Goal: Information Seeking & Learning: Learn about a topic

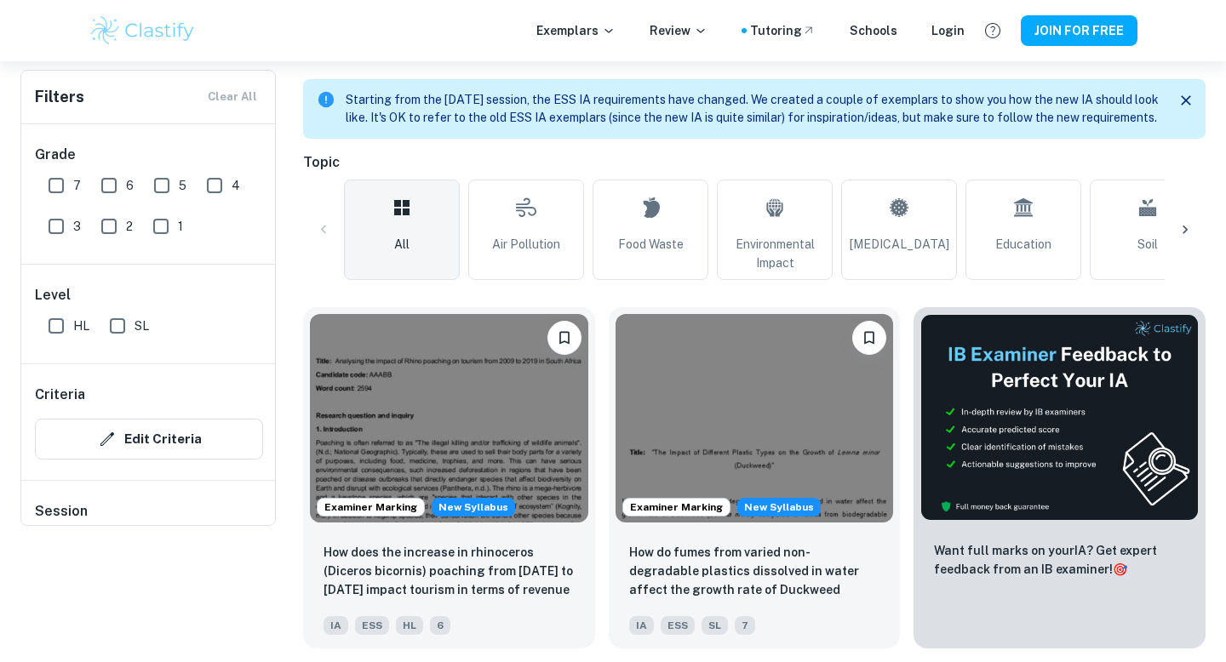
scroll to position [456, 0]
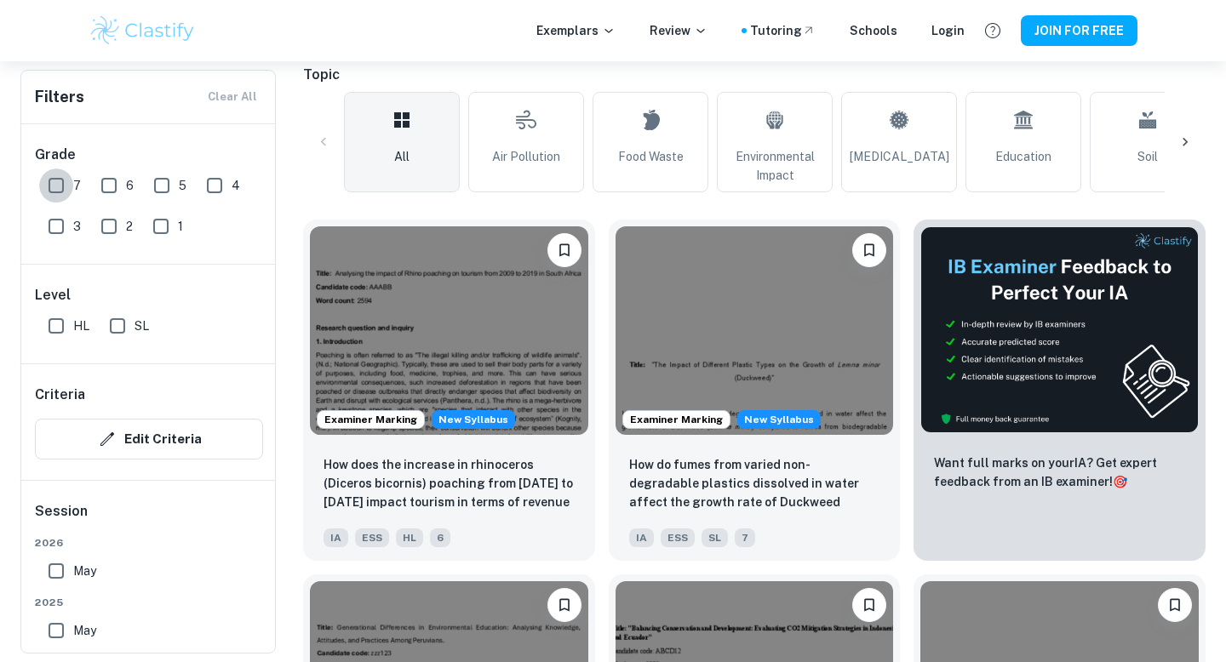
click at [62, 181] on input "7" at bounding box center [56, 186] width 34 height 34
checkbox input "true"
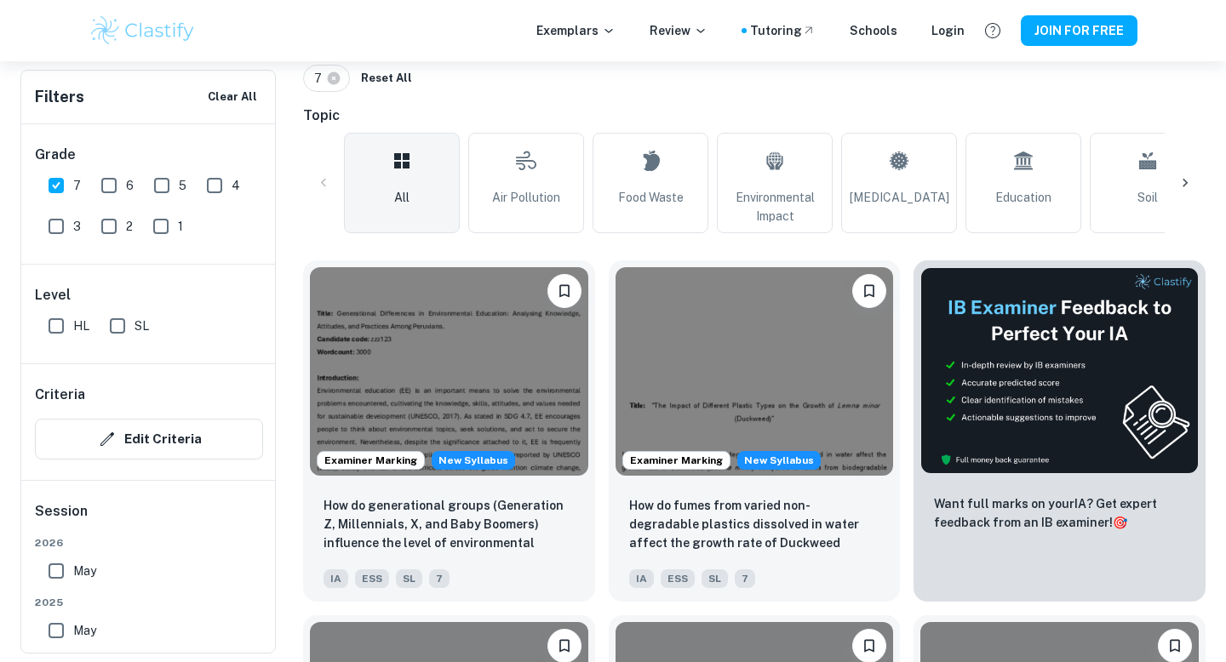
click at [103, 185] on input "6" at bounding box center [109, 186] width 34 height 34
checkbox input "true"
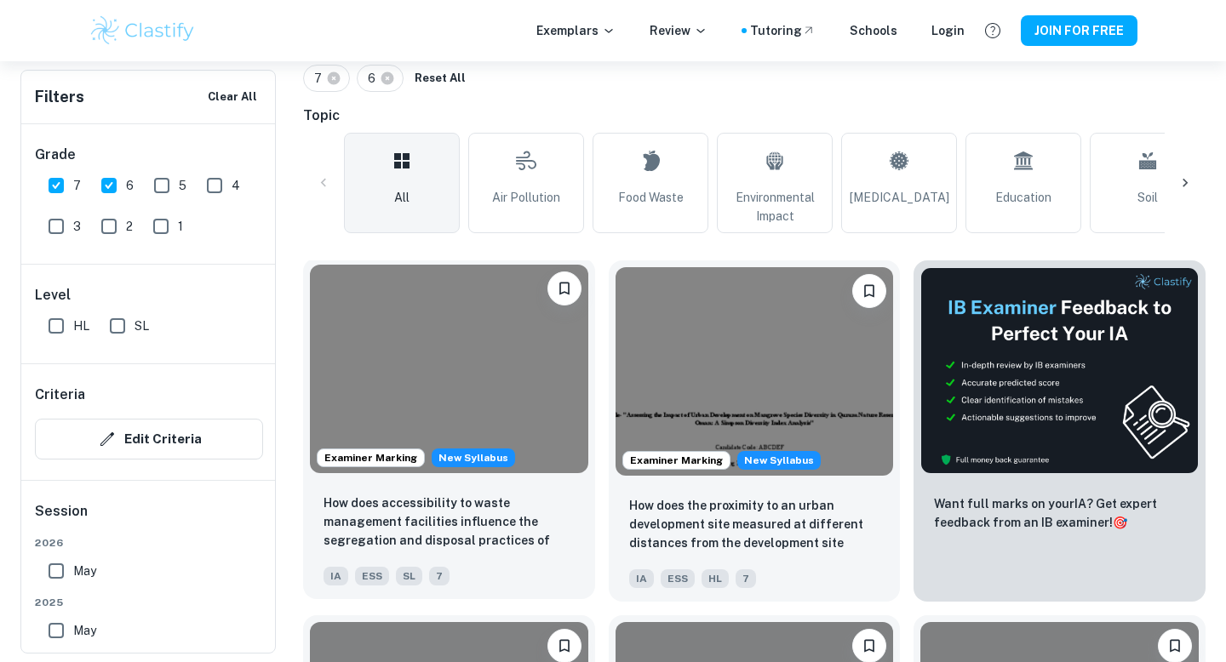
click at [534, 442] on img at bounding box center [449, 369] width 278 height 209
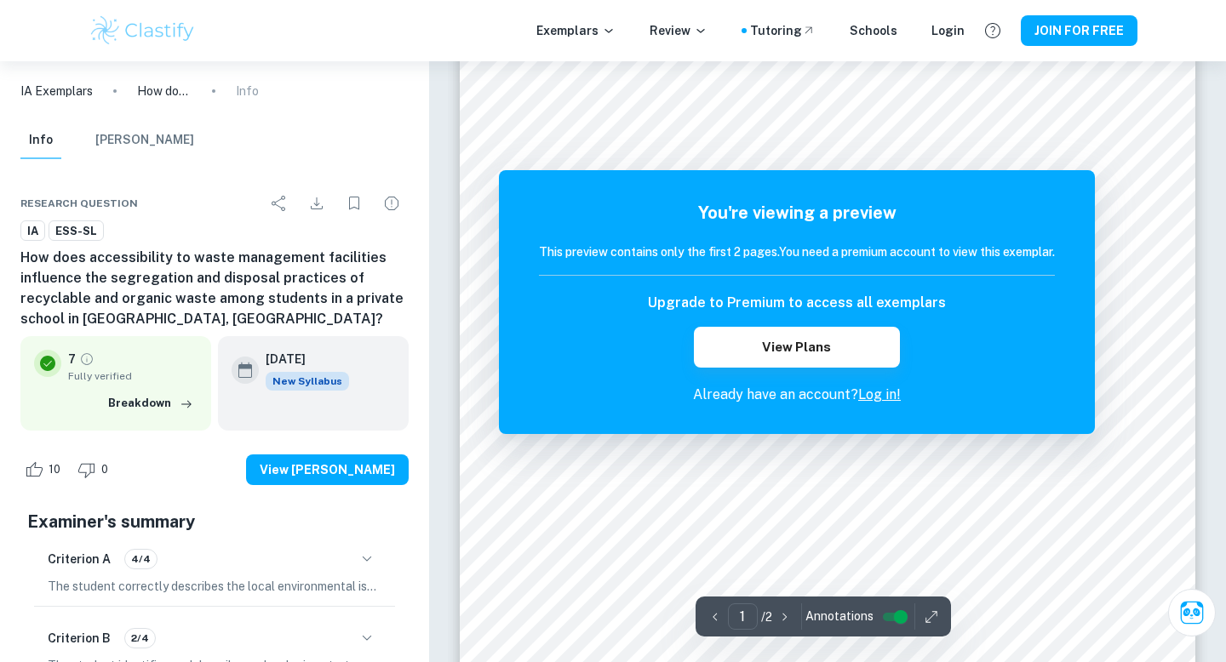
scroll to position [416, 0]
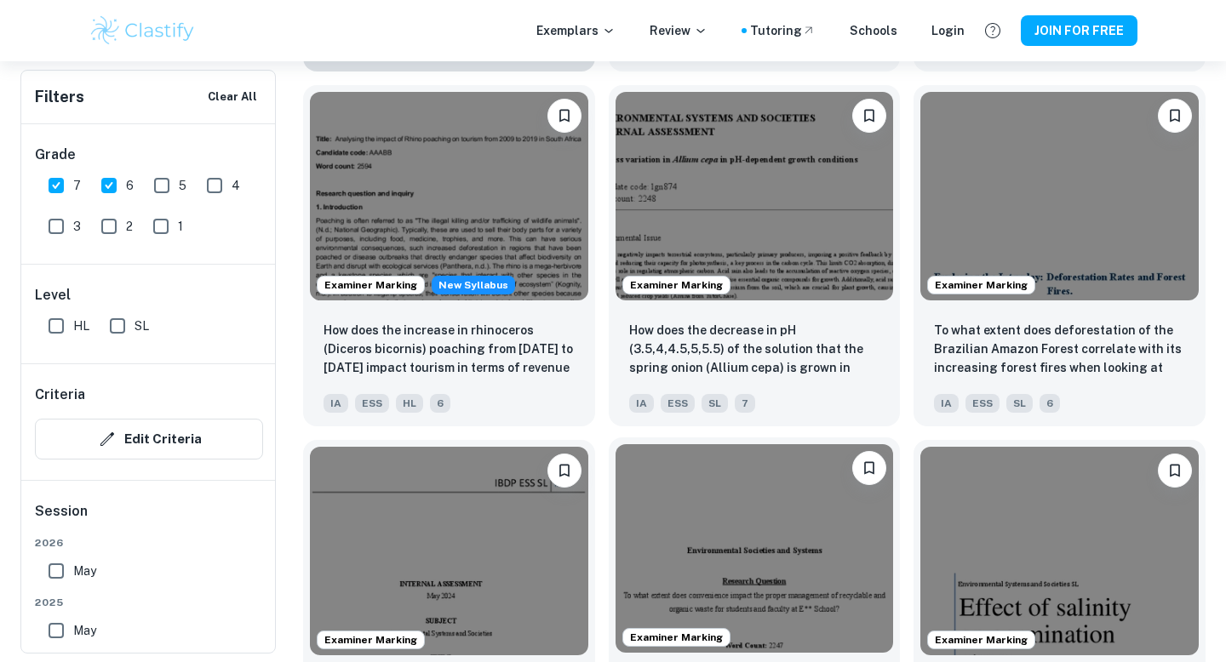
scroll to position [1677, 0]
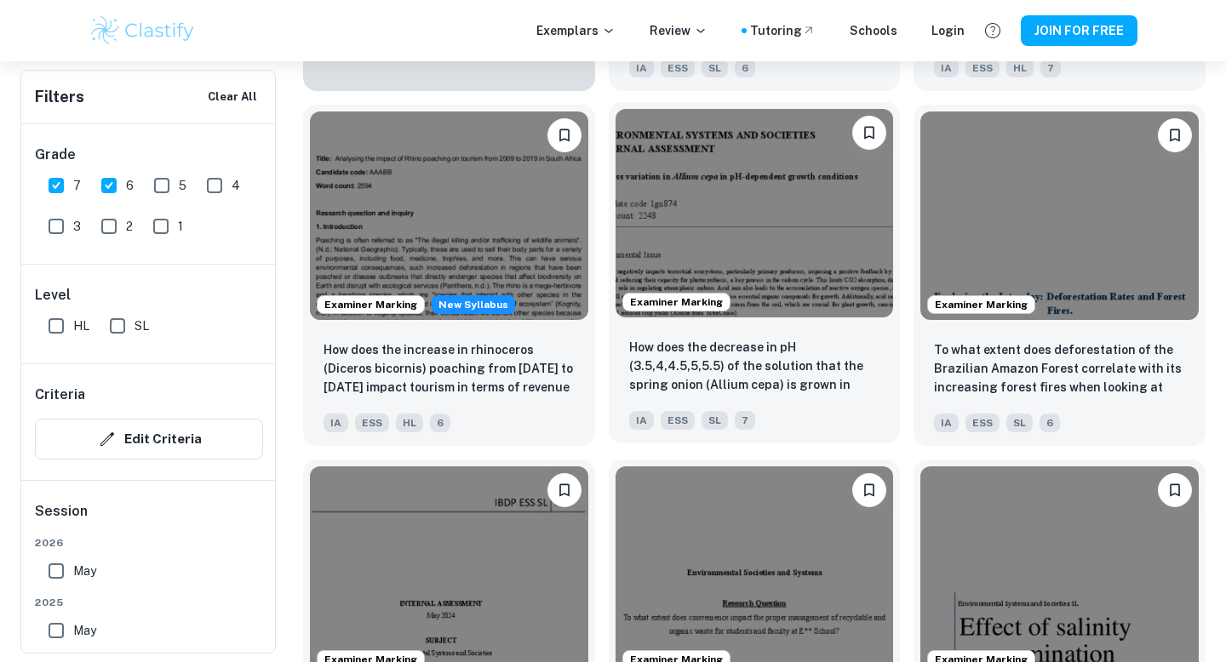
click at [762, 268] on img at bounding box center [754, 213] width 278 height 209
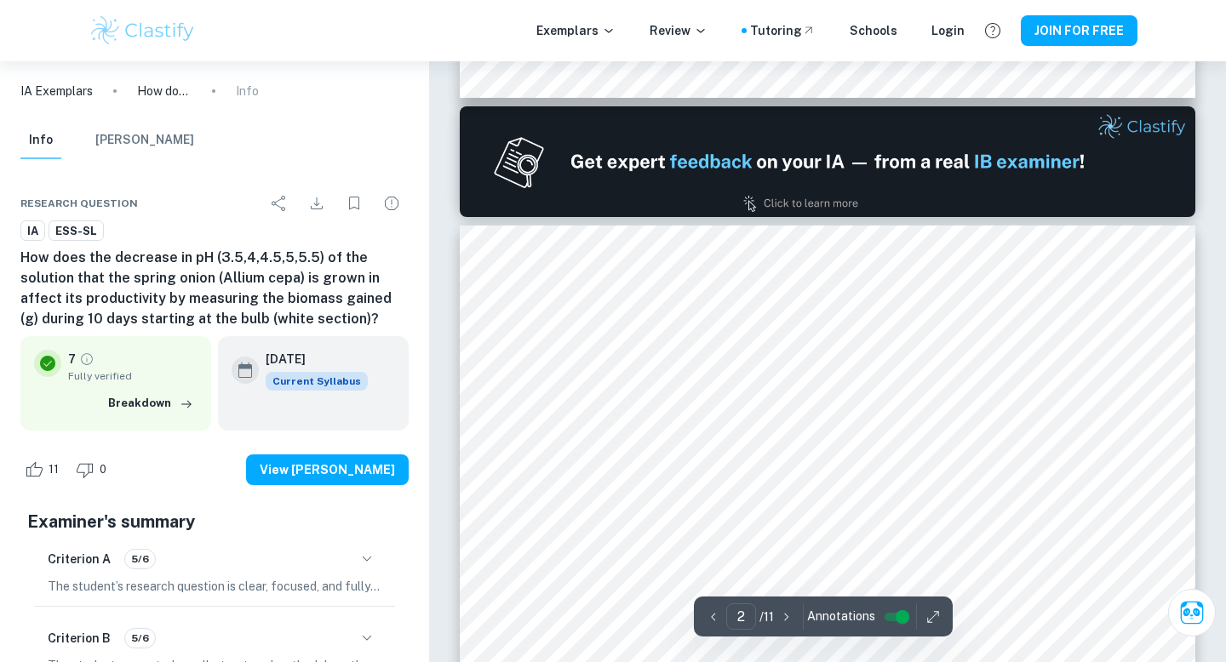
scroll to position [934, 0]
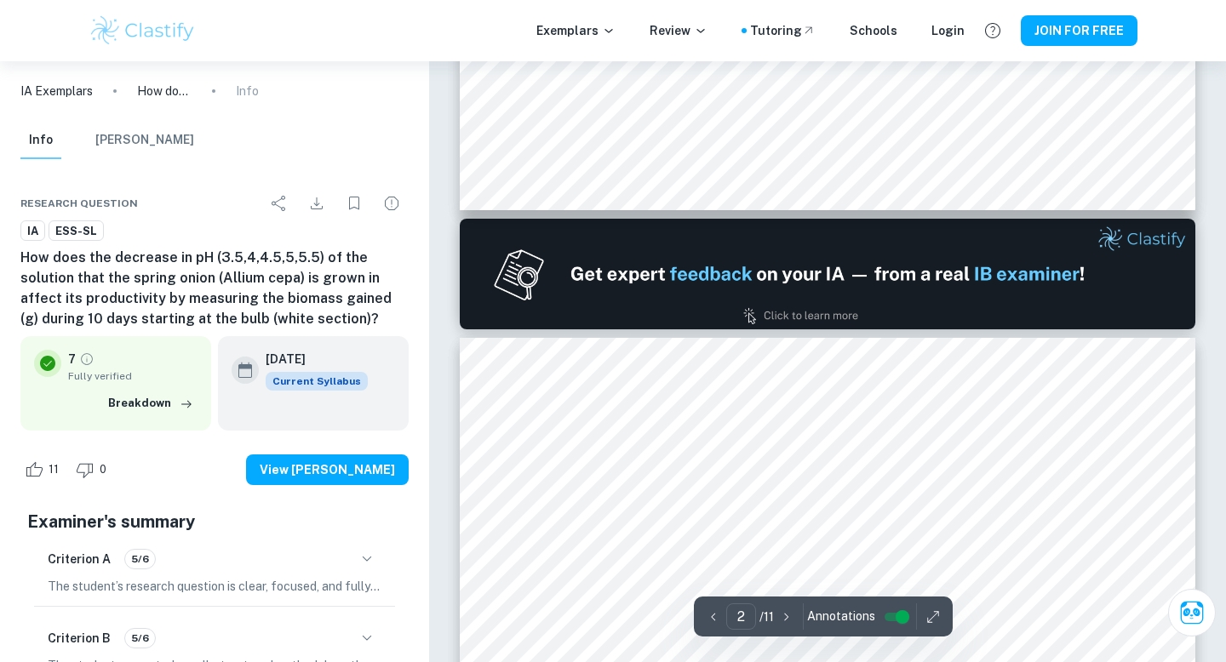
type input "1"
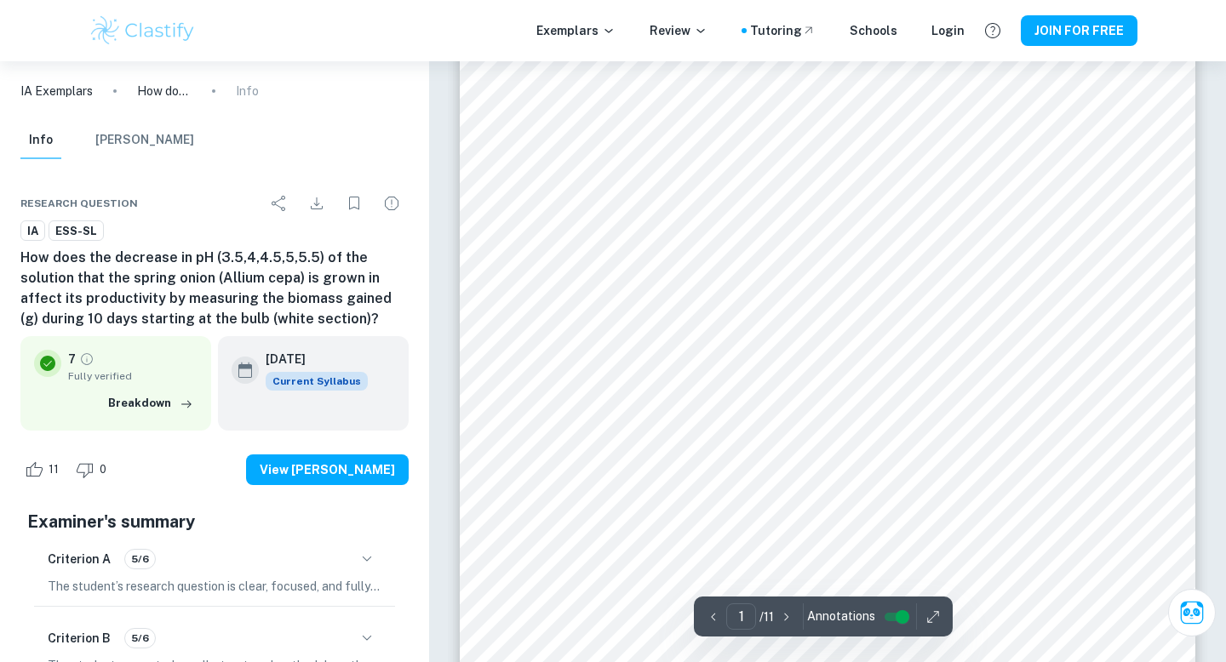
scroll to position [315, 0]
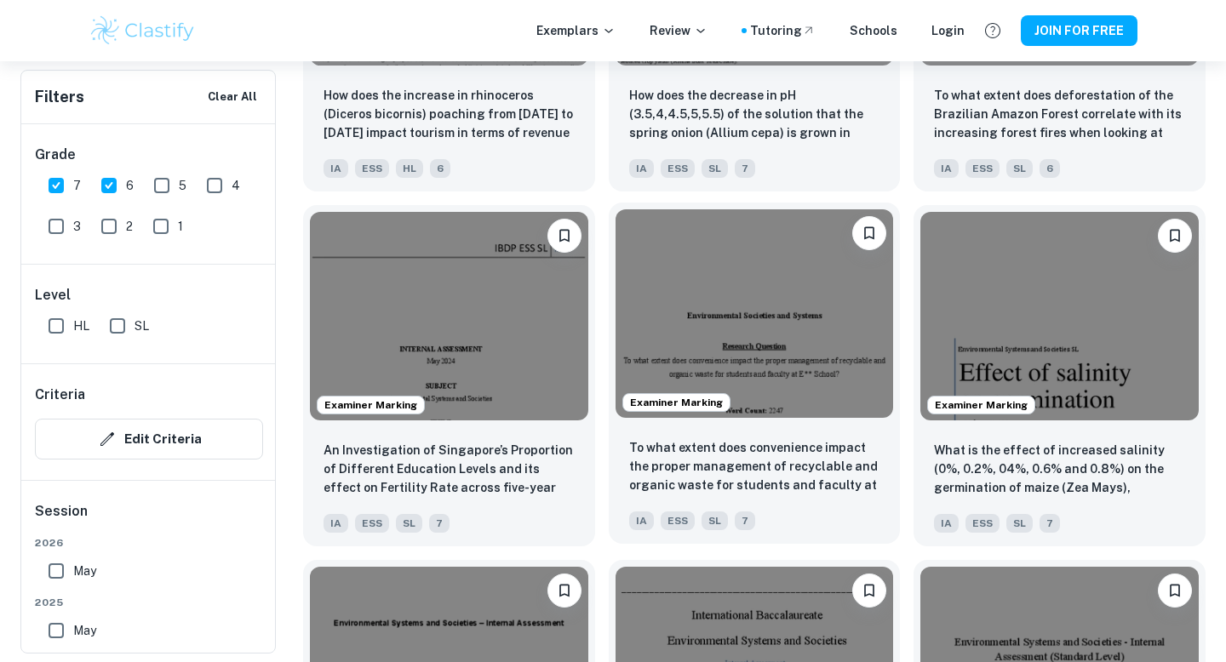
scroll to position [1940, 0]
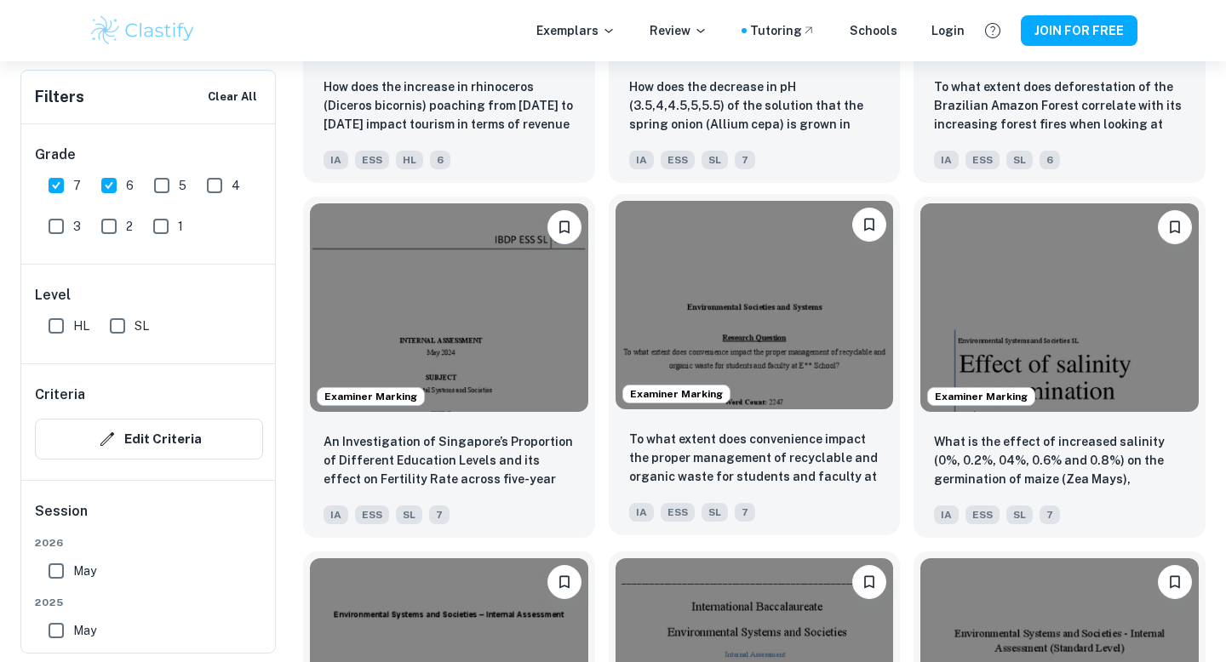
click at [761, 371] on img at bounding box center [754, 305] width 278 height 209
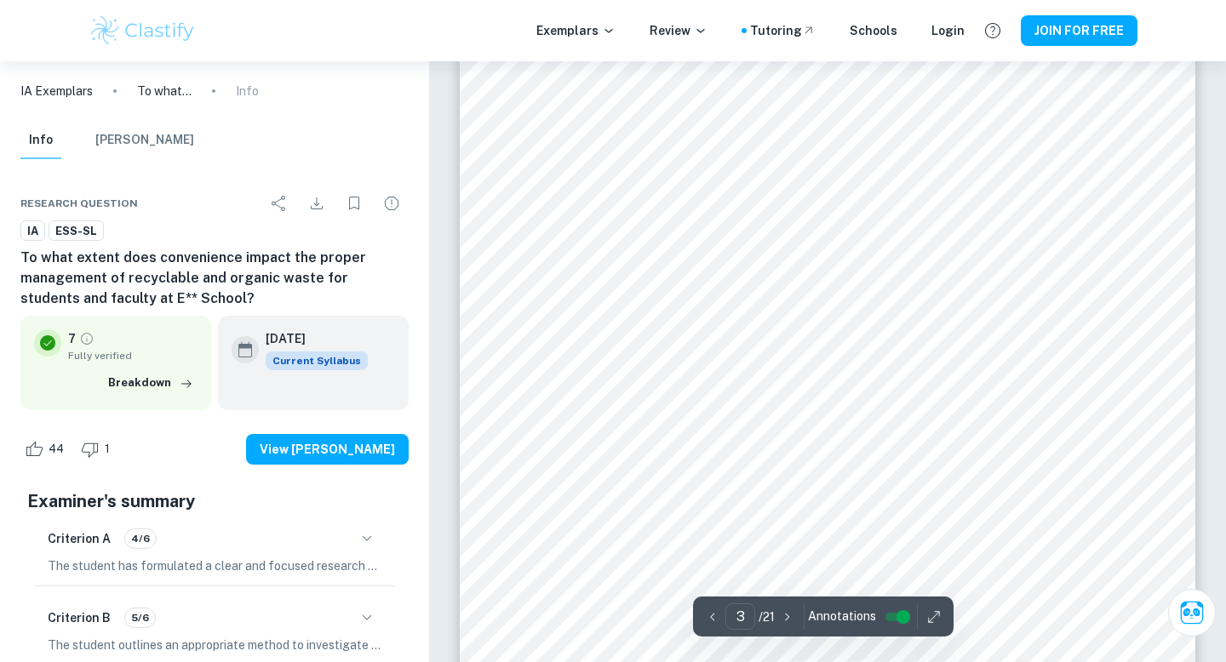
scroll to position [2467, 0]
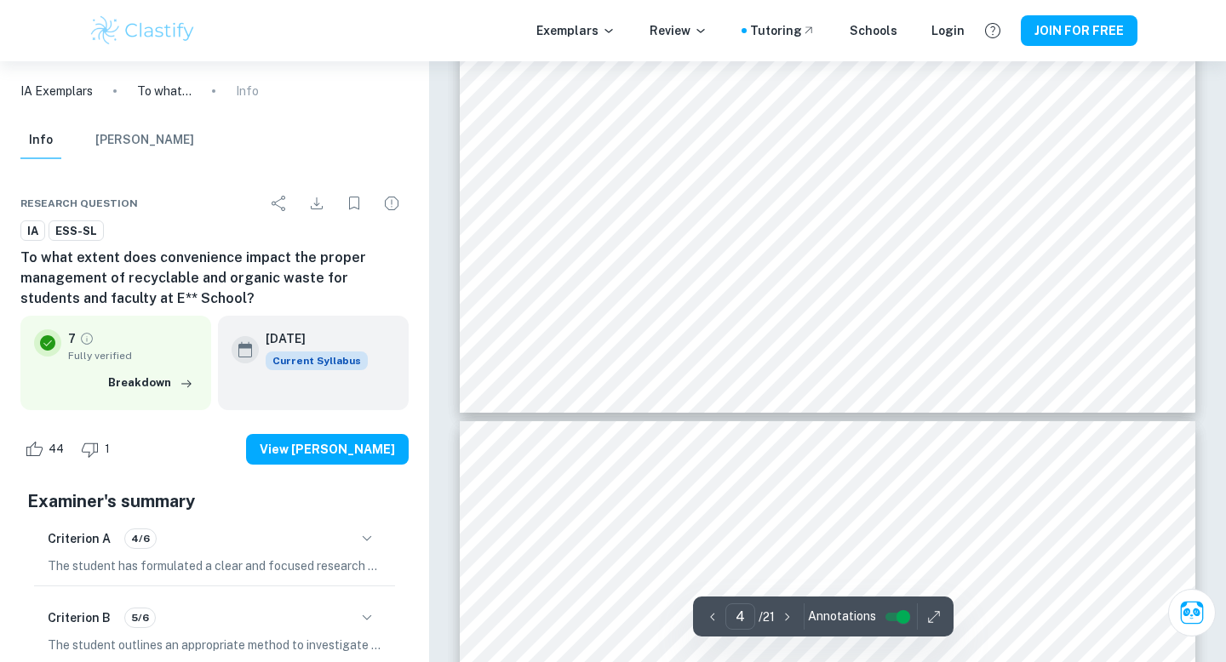
type input "5"
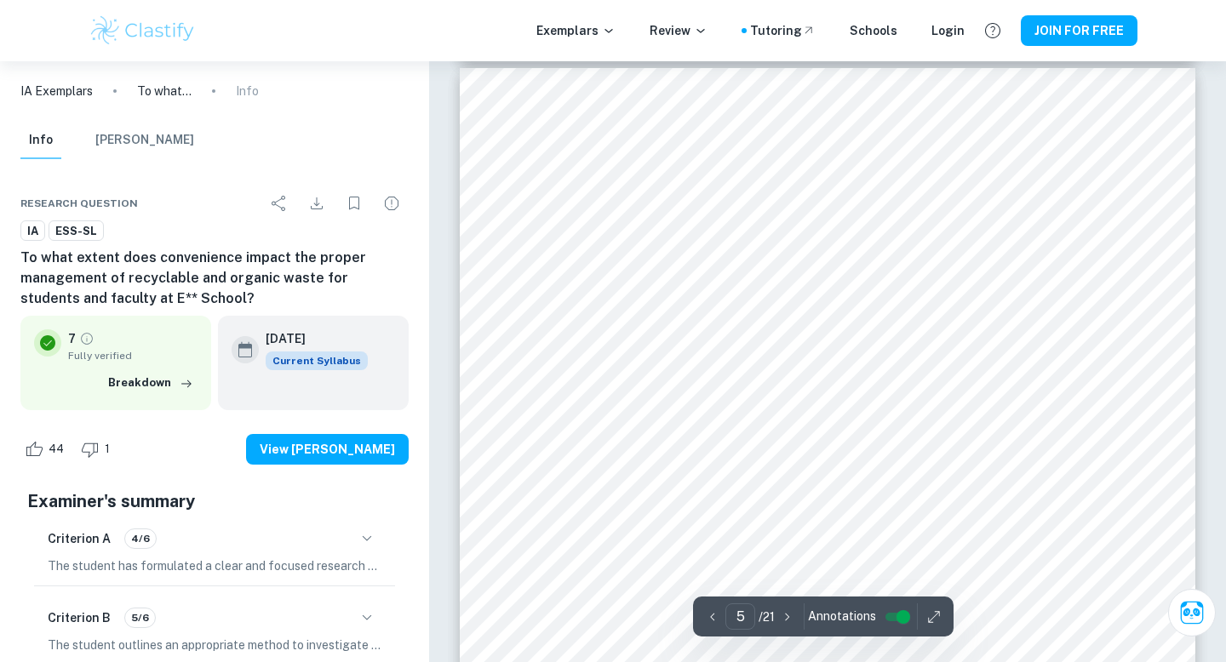
scroll to position [4124, 0]
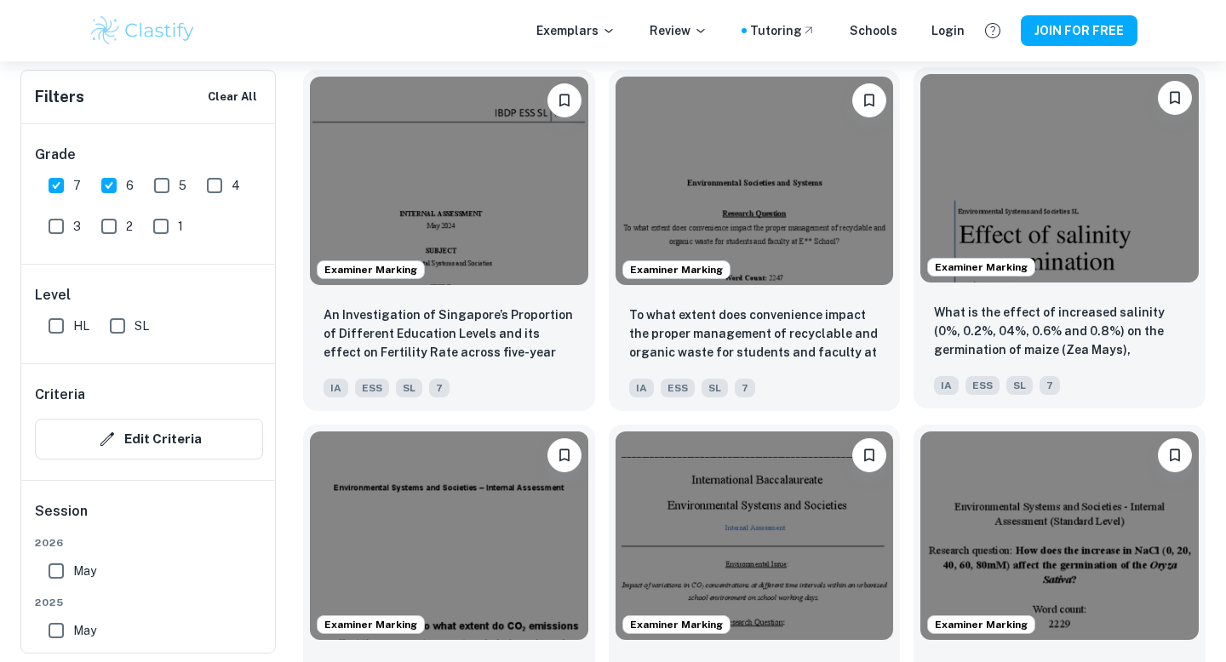
scroll to position [2069, 0]
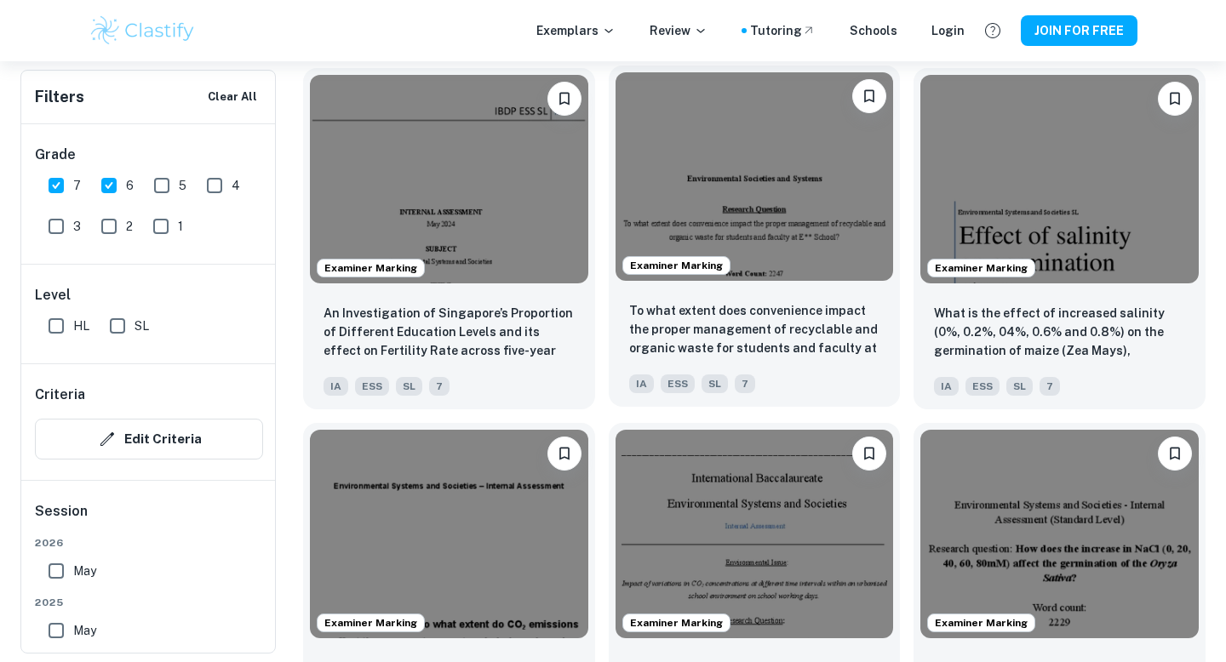
click at [757, 245] on img at bounding box center [754, 176] width 278 height 209
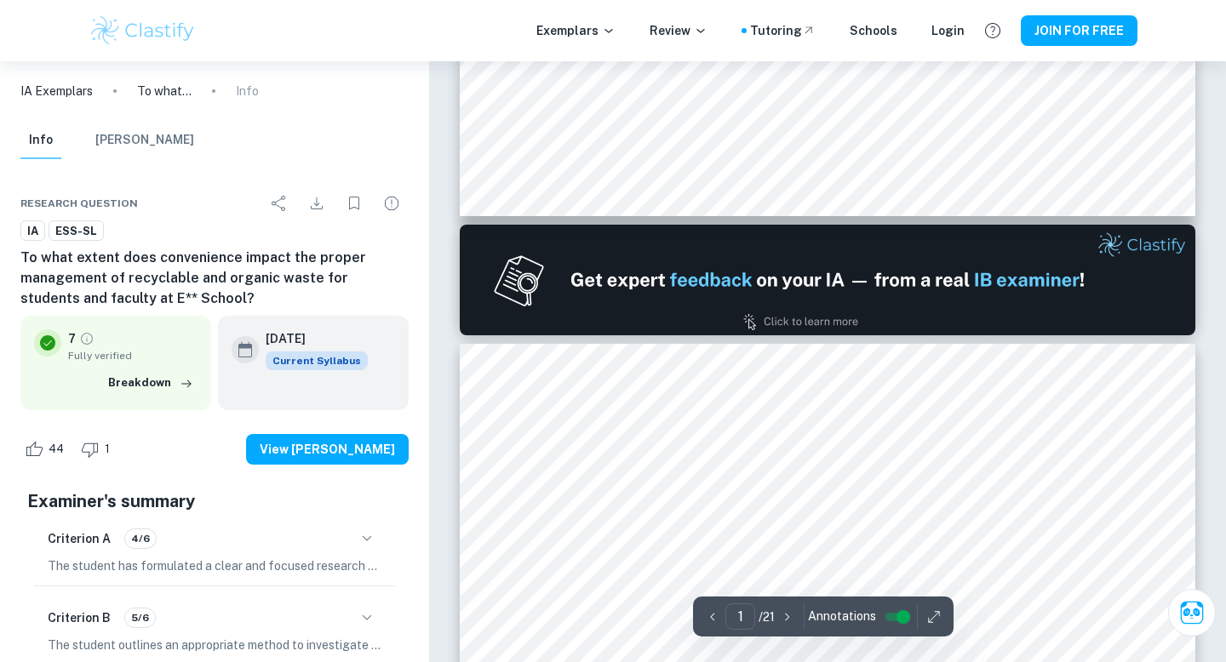
type input "2"
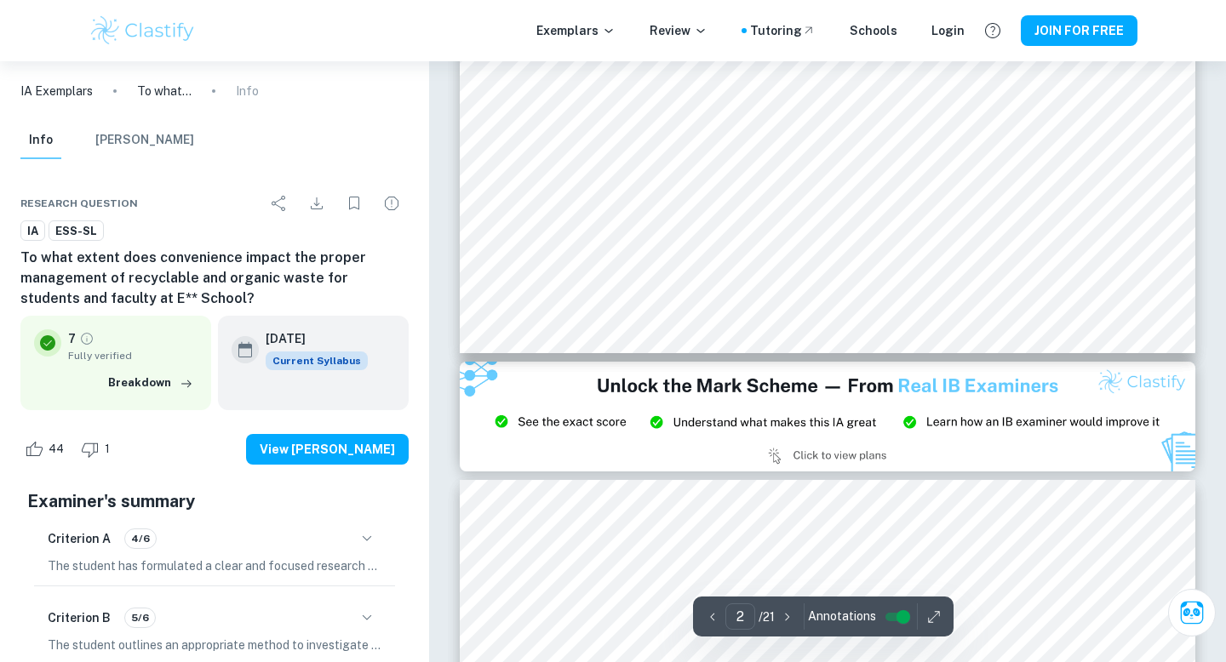
scroll to position [1764, 0]
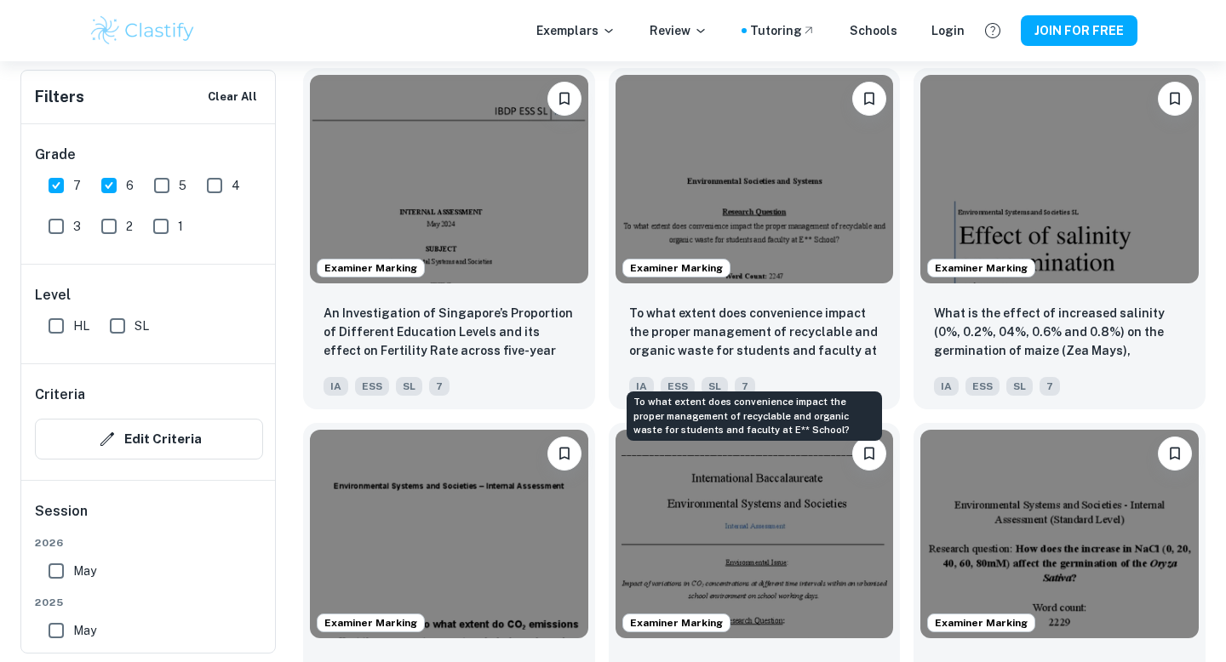
scroll to position [2160, 0]
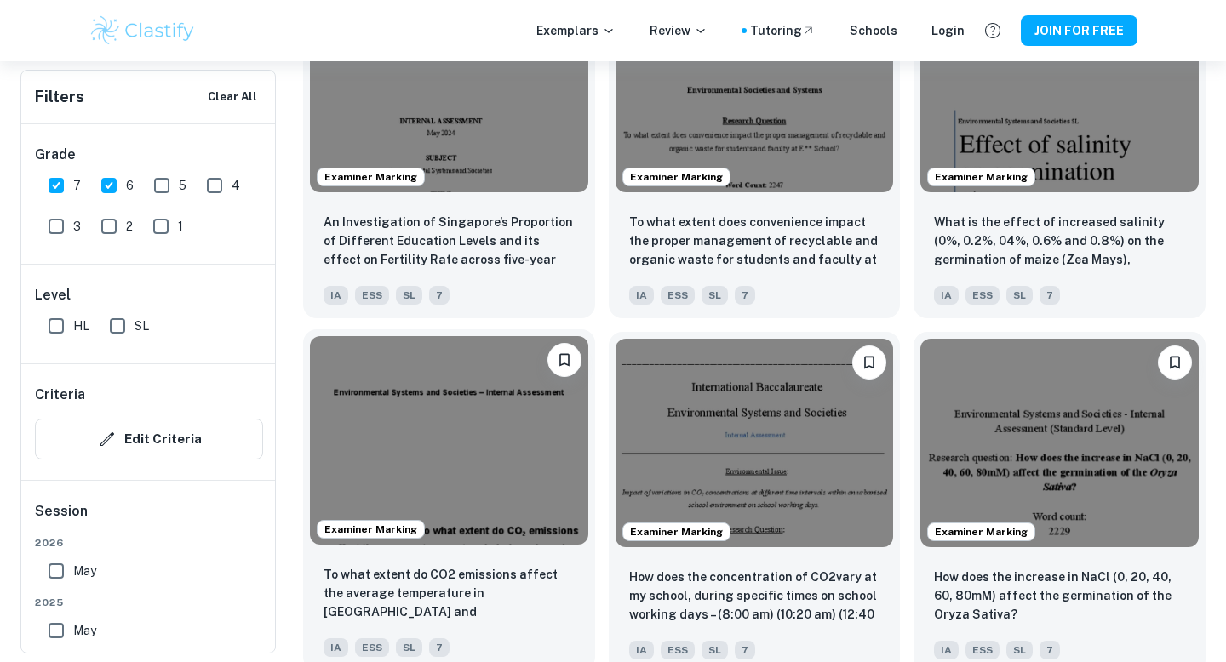
click at [483, 461] on img at bounding box center [449, 440] width 278 height 209
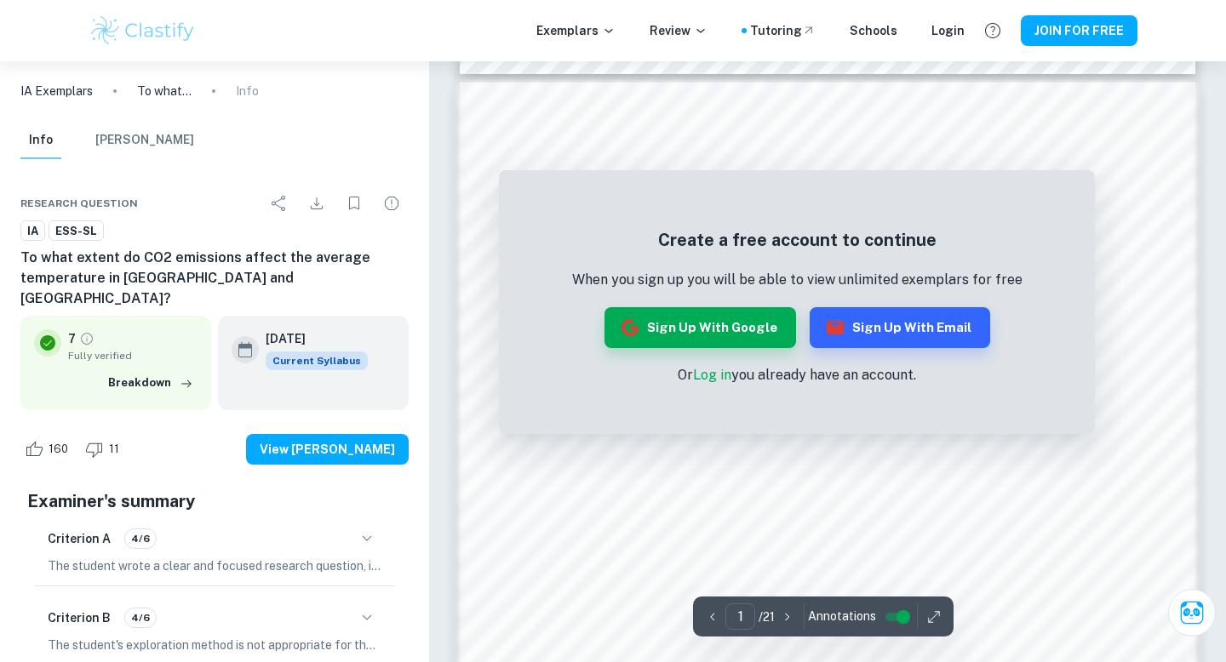
scroll to position [963, 0]
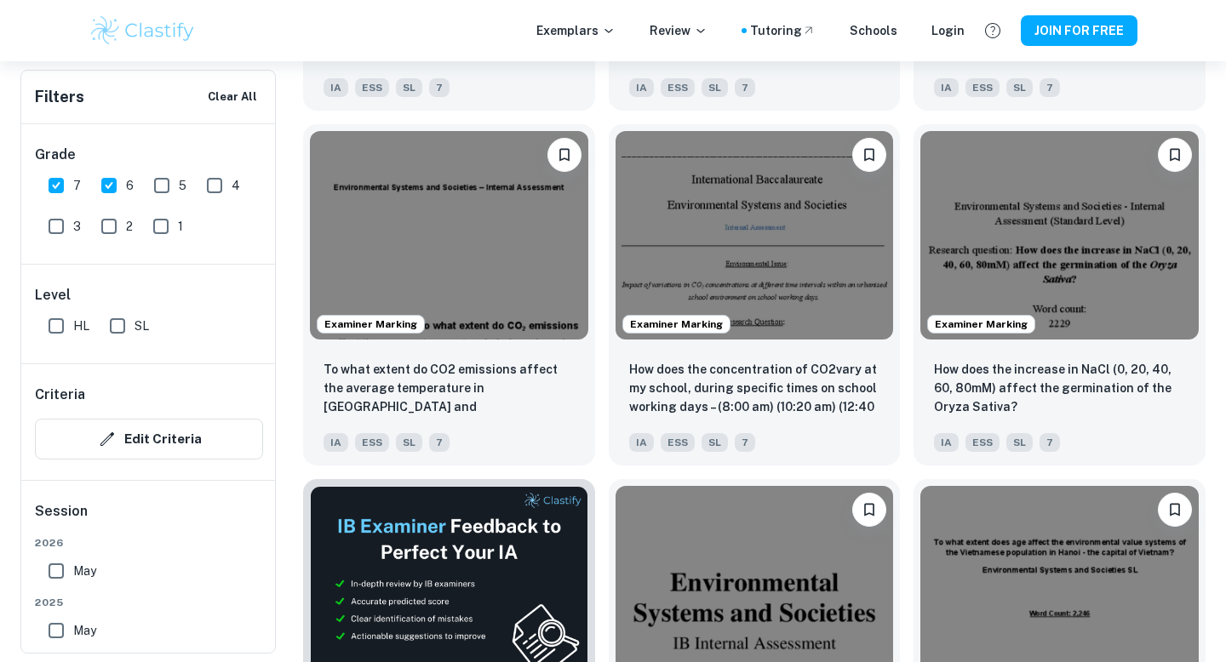
scroll to position [2367, 0]
click at [725, 559] on img at bounding box center [754, 588] width 278 height 209
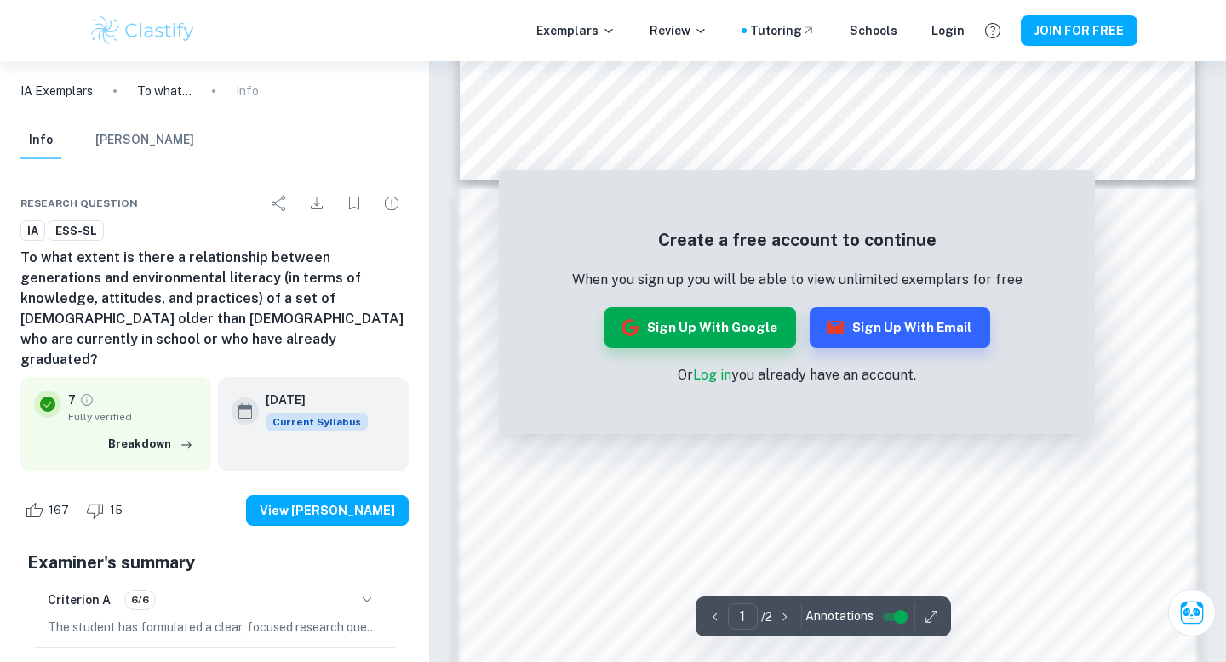
scroll to position [951, 0]
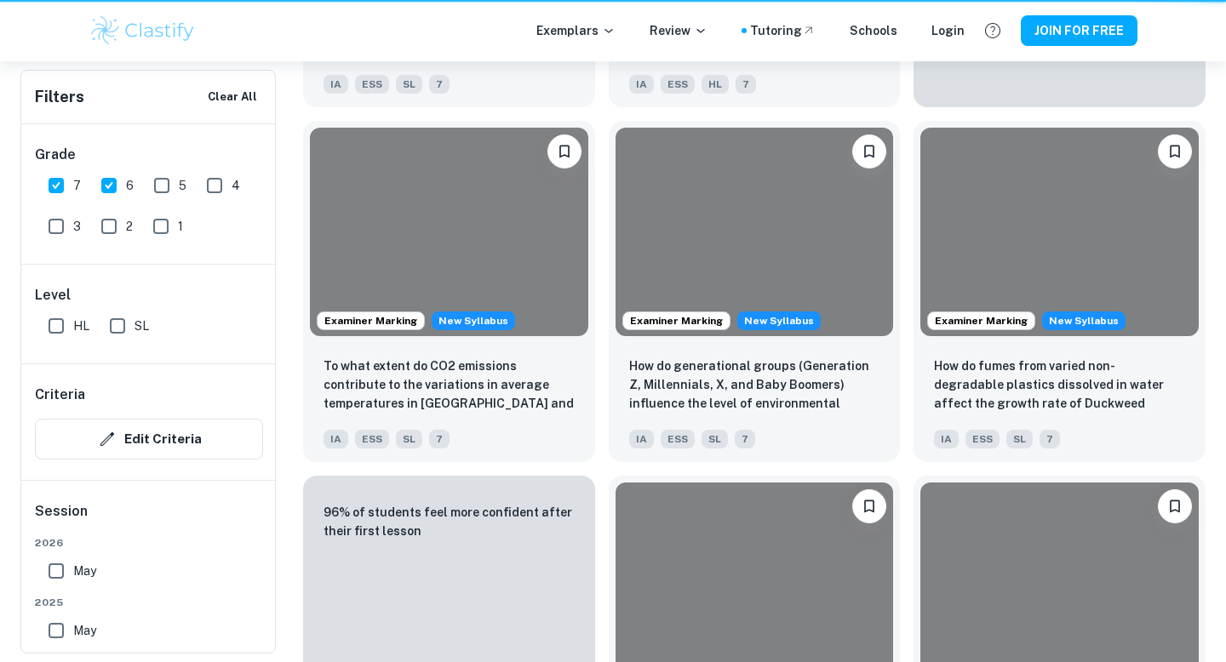
scroll to position [2458, 0]
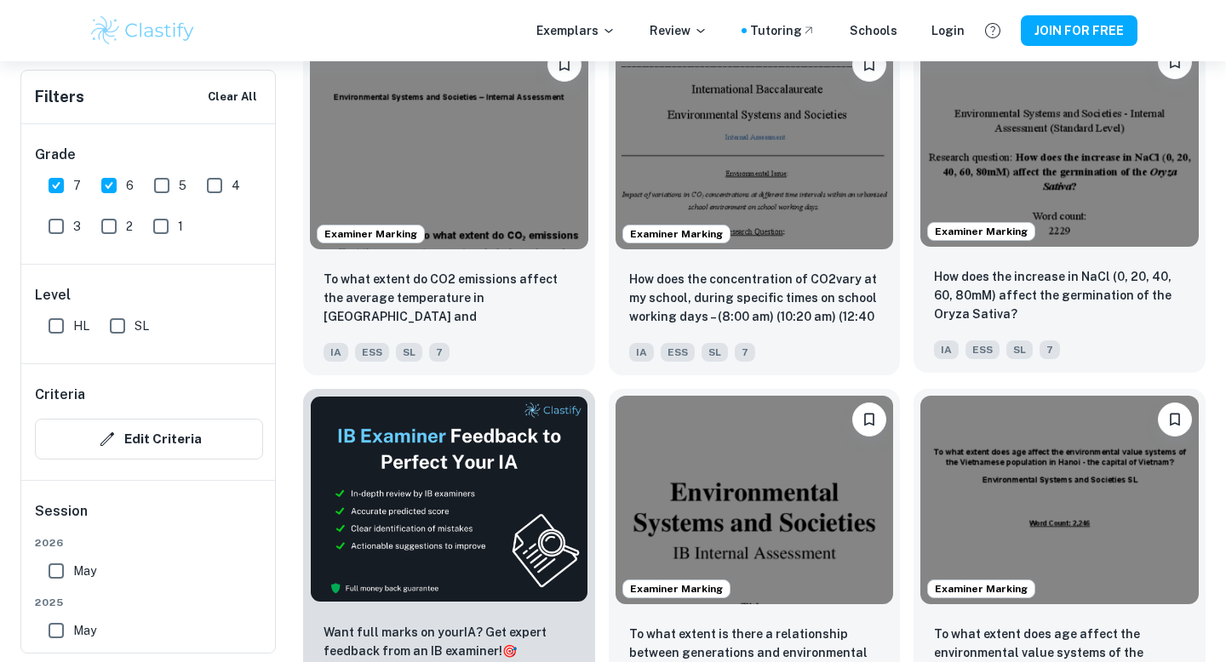
click at [1033, 206] on img at bounding box center [1059, 142] width 278 height 209
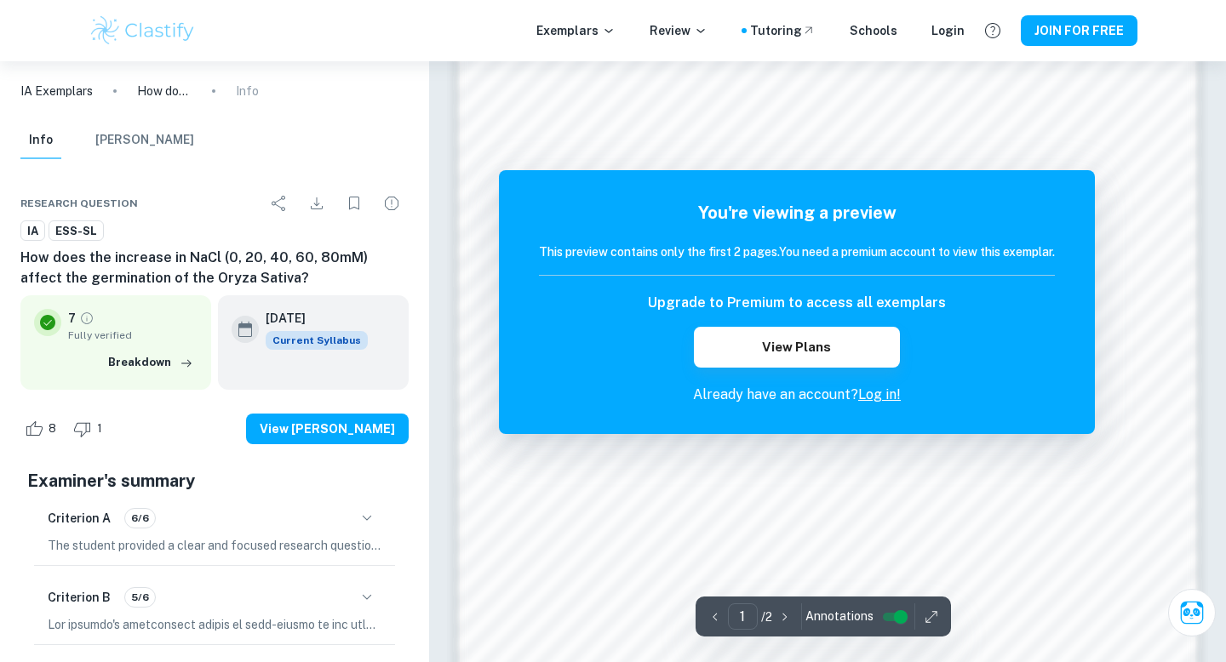
scroll to position [1432, 0]
